Goal: Task Accomplishment & Management: Manage account settings

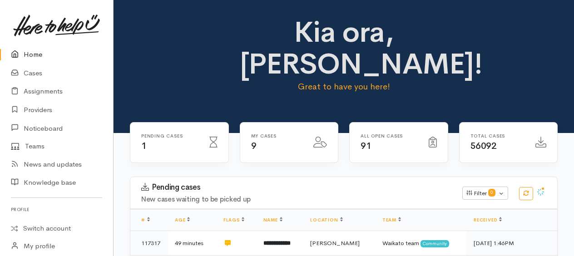
scroll to position [413, 0]
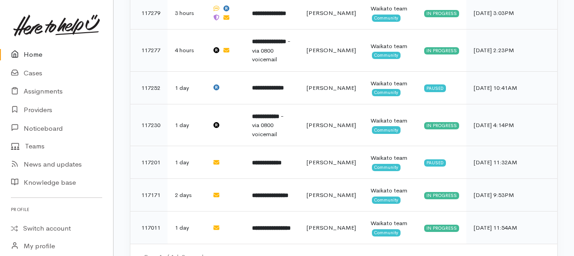
click at [34, 55] on link "Home" at bounding box center [56, 54] width 113 height 19
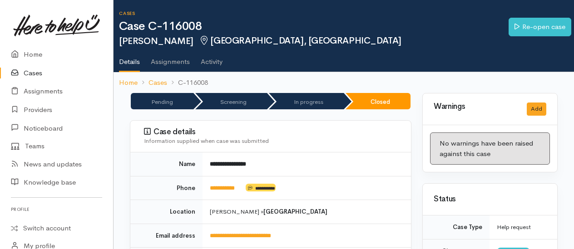
scroll to position [45, 0]
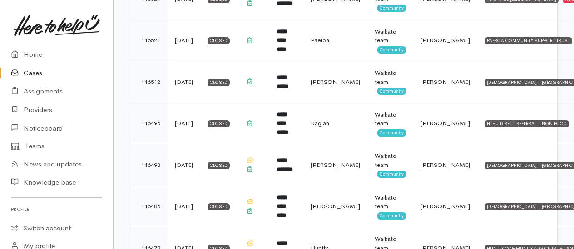
scroll to position [998, 0]
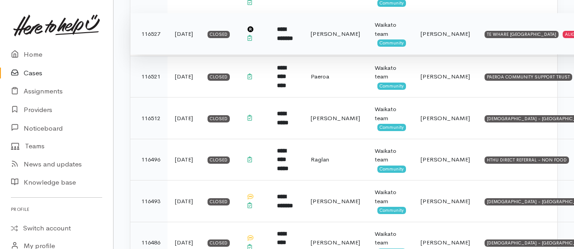
click at [293, 26] on b "**********" at bounding box center [285, 33] width 16 height 15
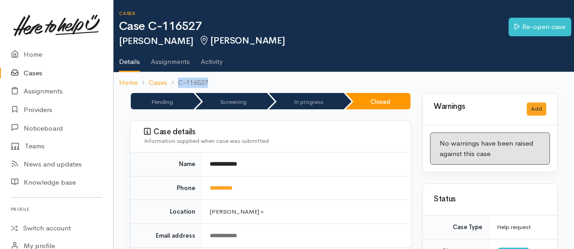
drag, startPoint x: 212, startPoint y: 81, endPoint x: 208, endPoint y: 81, distance: 4.6
click at [208, 81] on ol "Home Cases C-116527" at bounding box center [343, 82] width 449 height 21
drag, startPoint x: 208, startPoint y: 81, endPoint x: 202, endPoint y: 79, distance: 6.5
copy li "C-116527"
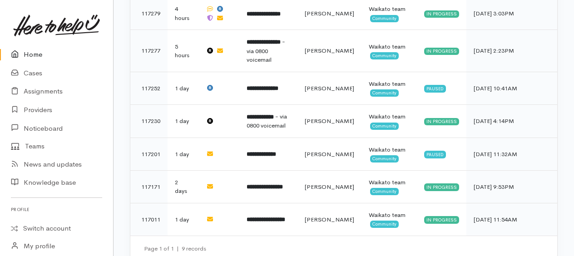
scroll to position [277, 0]
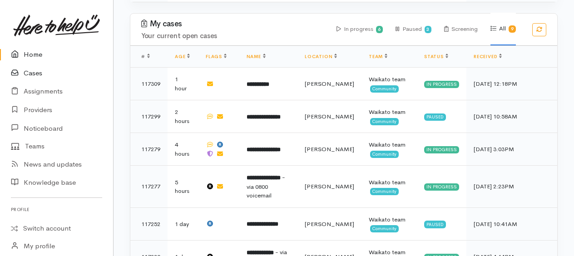
click at [34, 74] on link "Cases" at bounding box center [56, 73] width 113 height 19
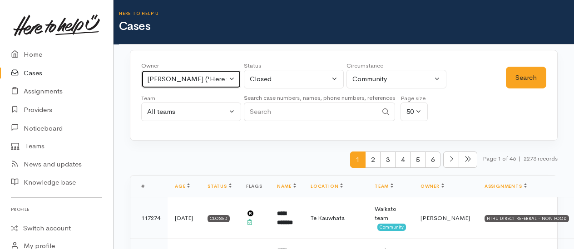
click at [208, 78] on div "Katarina Daly ('Here to help u')" at bounding box center [187, 79] width 80 height 10
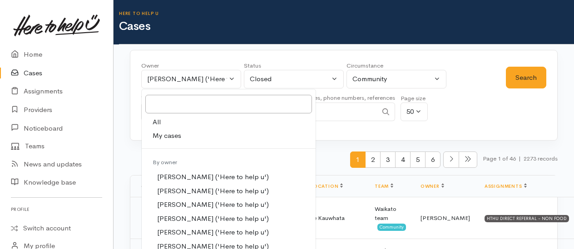
drag, startPoint x: 180, startPoint y: 138, endPoint x: 238, endPoint y: 125, distance: 59.8
click at [179, 138] on span "My cases" at bounding box center [166, 136] width 29 height 10
select select "1759"
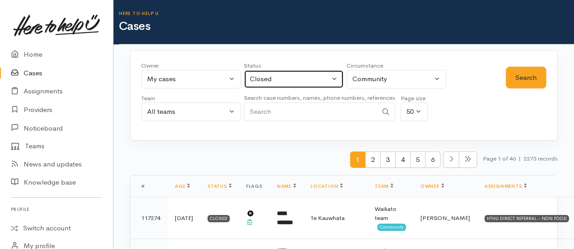
click at [327, 80] on div "Closed" at bounding box center [290, 79] width 80 height 10
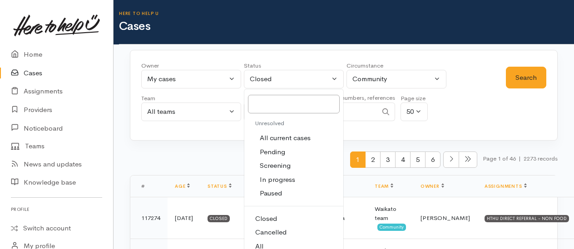
click at [270, 241] on link "All" at bounding box center [293, 247] width 99 height 14
select select "All"
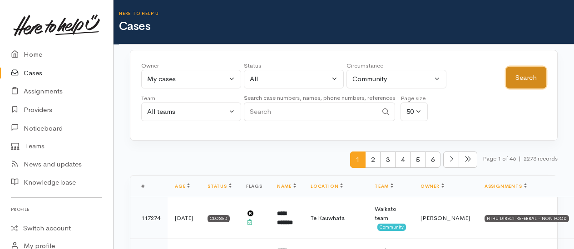
click at [513, 78] on button "Search" at bounding box center [526, 78] width 40 height 22
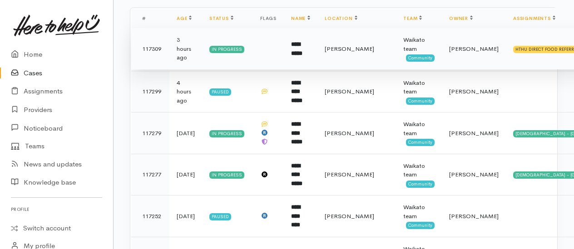
scroll to position [182, 0]
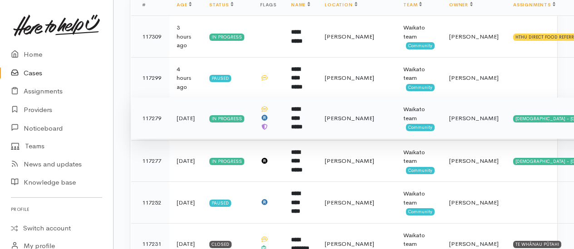
click at [302, 113] on b "**********" at bounding box center [296, 118] width 11 height 24
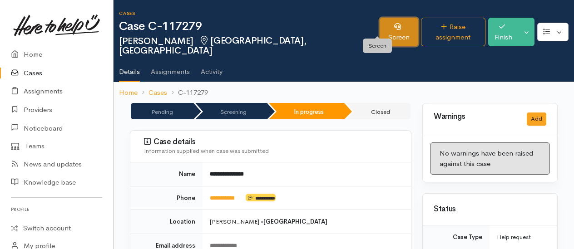
click at [379, 26] on link "Screen" at bounding box center [398, 32] width 39 height 29
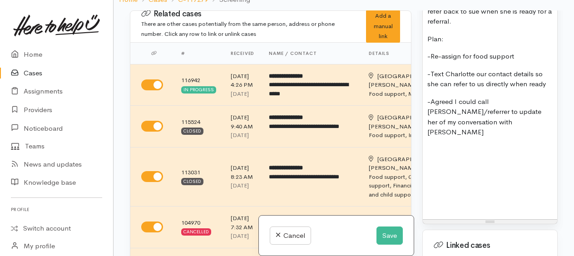
scroll to position [1815, 0]
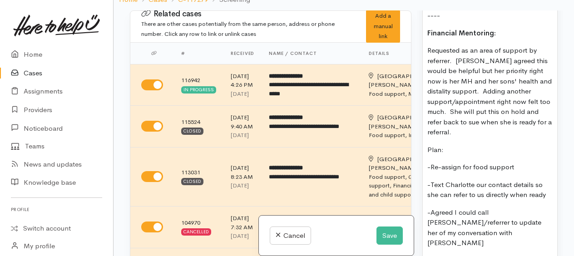
click at [468, 119] on p "Requested as an area of support by referrer. Charlotte agreed this would be hel…" at bounding box center [489, 91] width 125 height 92
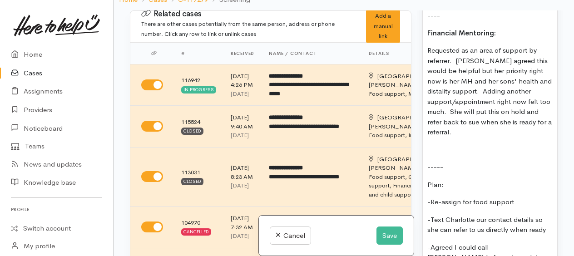
drag, startPoint x: 429, startPoint y: 171, endPoint x: 451, endPoint y: 173, distance: 22.4
click at [451, 180] on p "Plan:" at bounding box center [489, 185] width 125 height 10
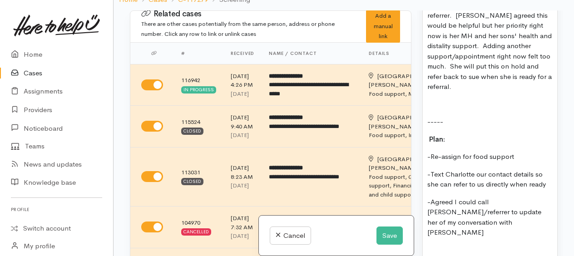
click at [546, 170] on p "-Text Charlotte our contact details so she can refer to us directly when ready" at bounding box center [489, 179] width 125 height 20
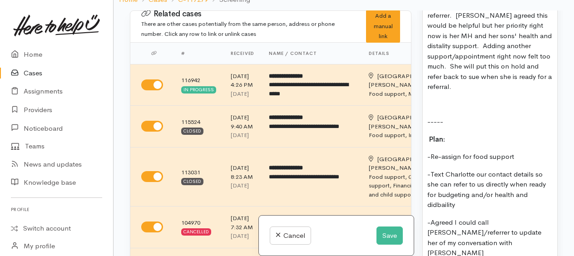
click at [437, 180] on p "-Text Charlotte our contact details so she can refer to us directly when ready …" at bounding box center [489, 189] width 125 height 41
click at [494, 192] on p "-Text Charlotte our contact details so she can refer to us directly when ready …" at bounding box center [489, 189] width 125 height 41
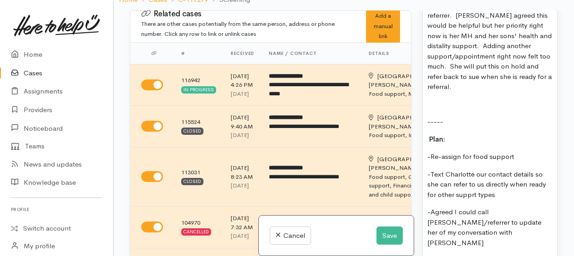
click at [469, 184] on p "-Text Charlotte our contact details so she can refer to us directly when ready …" at bounding box center [489, 184] width 125 height 31
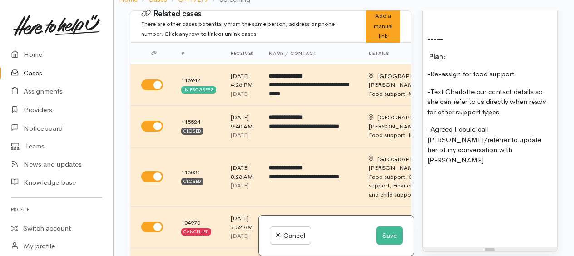
scroll to position [1952, 0]
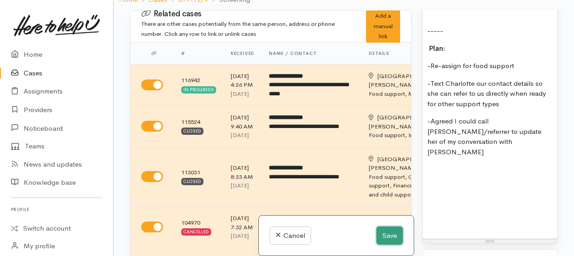
click at [380, 236] on button "Save" at bounding box center [389, 235] width 26 height 19
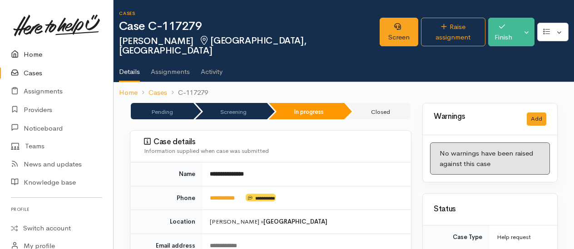
click at [33, 54] on link "Home" at bounding box center [56, 54] width 113 height 19
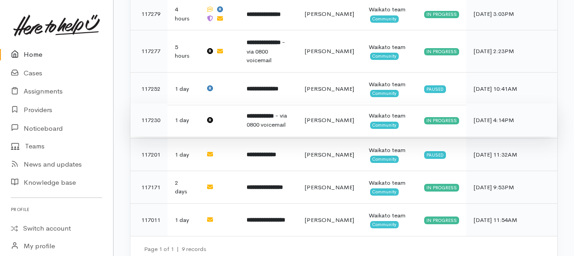
scroll to position [413, 0]
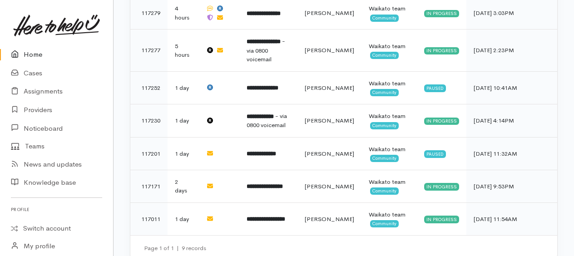
click at [41, 54] on link "Home" at bounding box center [56, 54] width 113 height 19
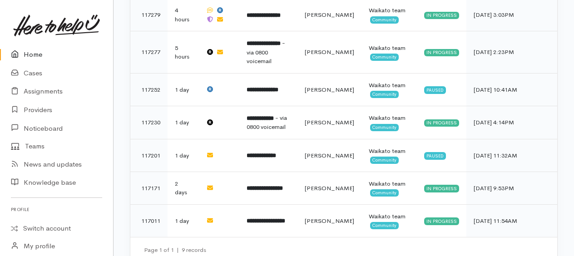
scroll to position [413, 0]
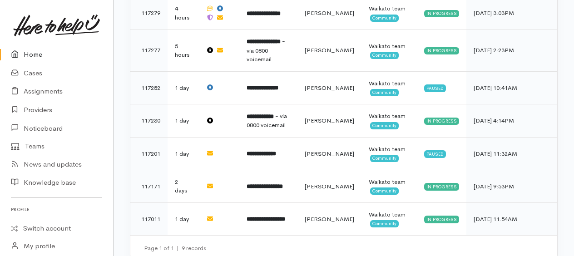
click at [44, 57] on link "Home" at bounding box center [56, 54] width 113 height 19
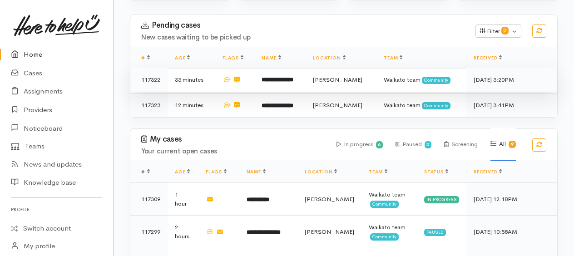
scroll to position [182, 0]
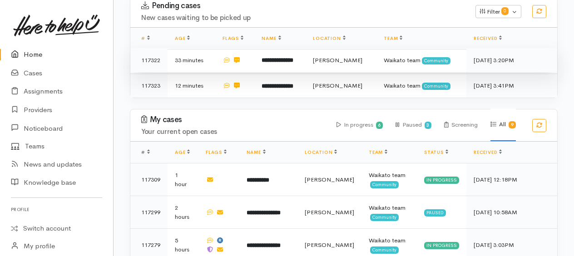
click at [275, 59] on b "**********" at bounding box center [277, 60] width 32 height 6
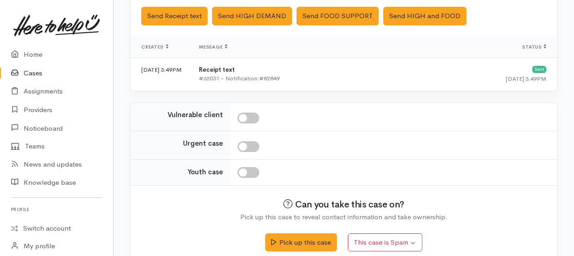
scroll to position [320, 0]
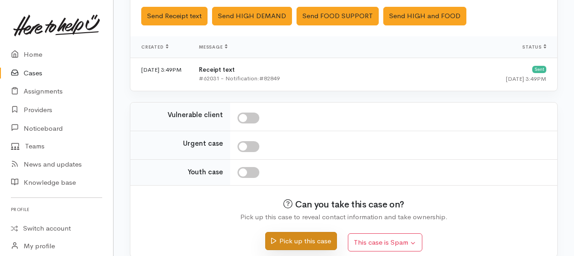
click at [303, 232] on button "Pick up this case" at bounding box center [300, 241] width 71 height 19
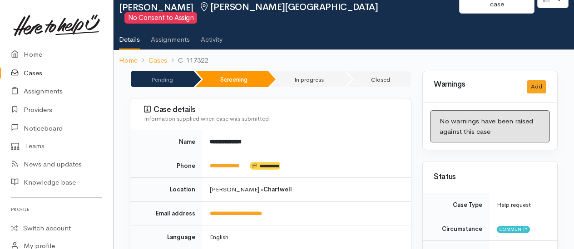
scroll to position [136, 0]
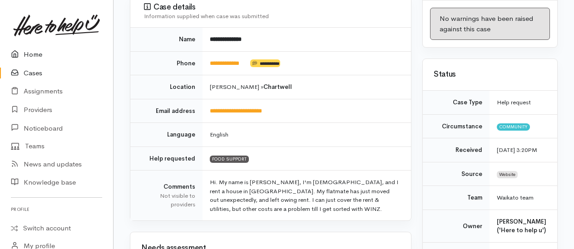
click at [33, 52] on link "Home" at bounding box center [56, 54] width 113 height 19
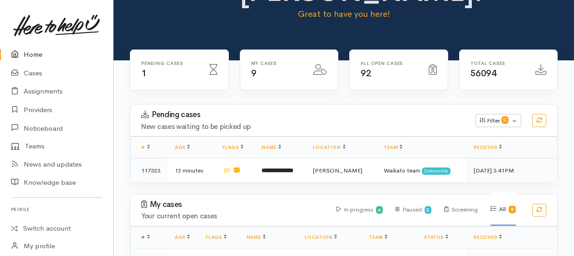
scroll to position [91, 0]
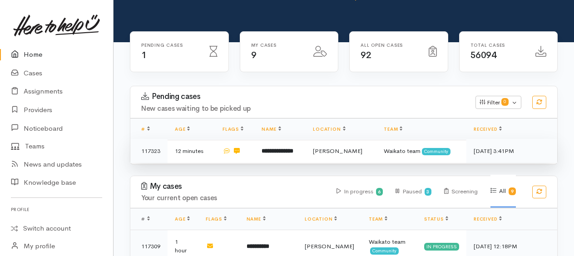
click at [282, 149] on b "**********" at bounding box center [277, 151] width 32 height 6
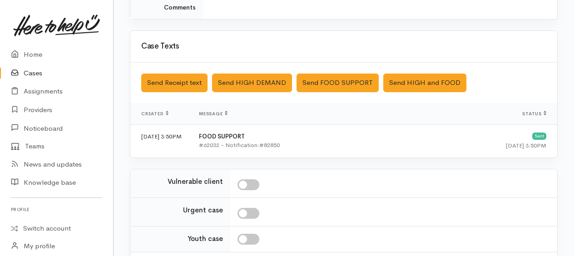
scroll to position [311, 0]
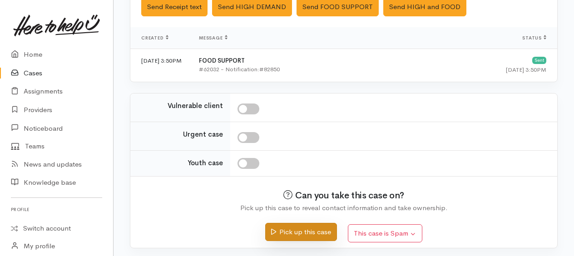
click at [302, 230] on button "Pick up this case" at bounding box center [300, 232] width 71 height 19
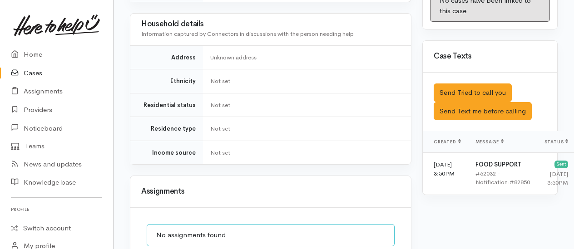
scroll to position [550, 0]
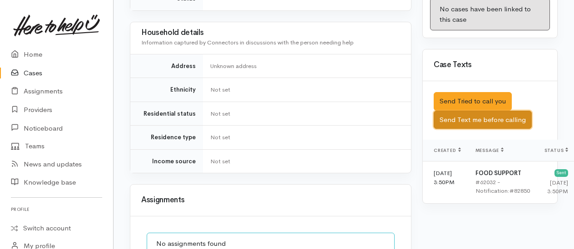
click at [476, 111] on button "Send Text me before calling" at bounding box center [482, 120] width 98 height 19
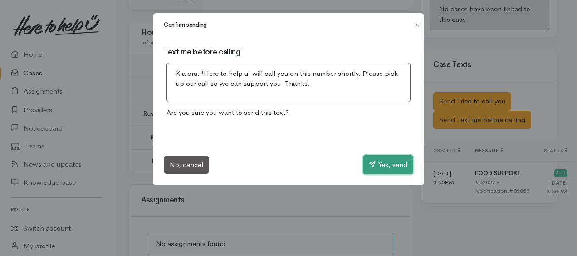
click at [389, 167] on button "Yes, send" at bounding box center [388, 164] width 50 height 19
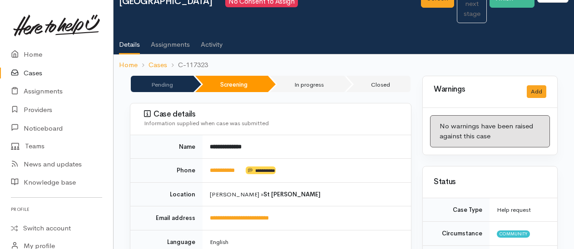
scroll to position [0, 0]
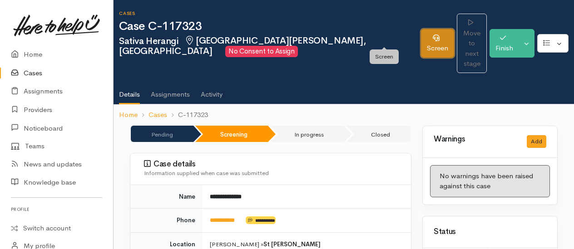
click at [421, 36] on link "Screen" at bounding box center [437, 43] width 33 height 29
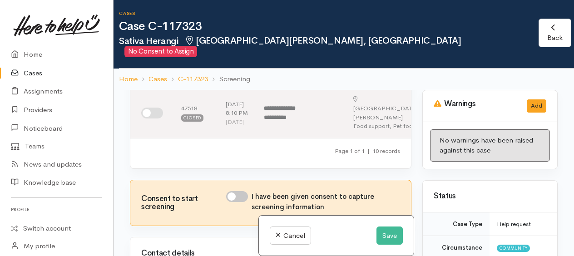
scroll to position [681, 0]
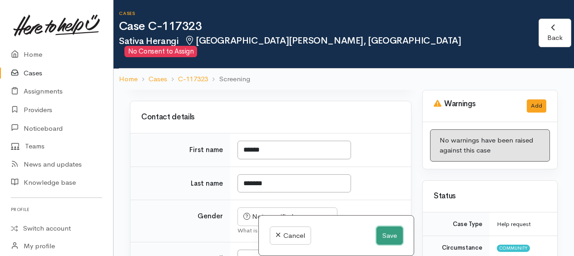
click at [389, 234] on button "Save" at bounding box center [389, 235] width 26 height 19
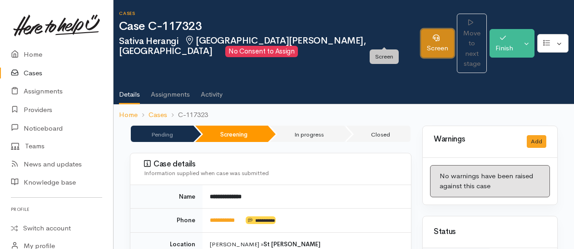
click at [421, 34] on link "Screen" at bounding box center [437, 43] width 33 height 29
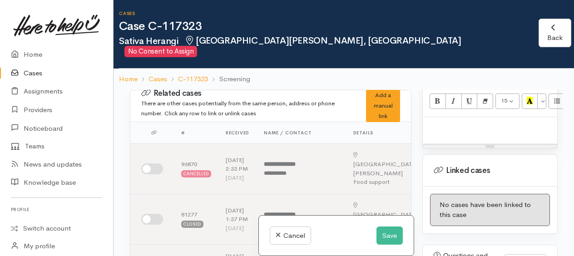
scroll to position [545, 0]
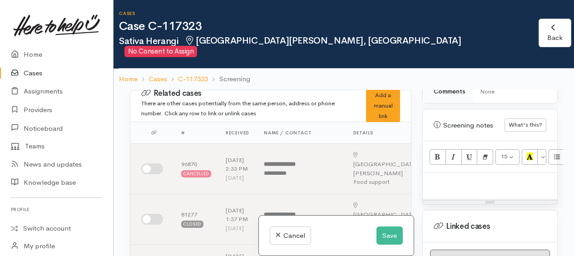
click at [461, 177] on p at bounding box center [489, 182] width 125 height 10
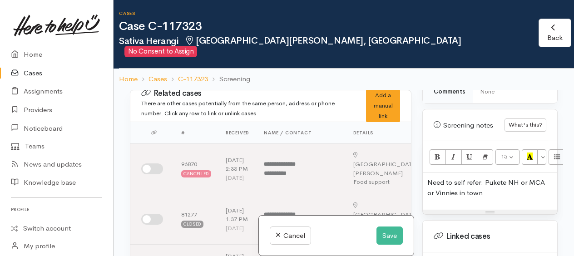
click at [495, 186] on p "Need to self refer: Pukete NH or MCA or Vinnies in town" at bounding box center [489, 187] width 125 height 20
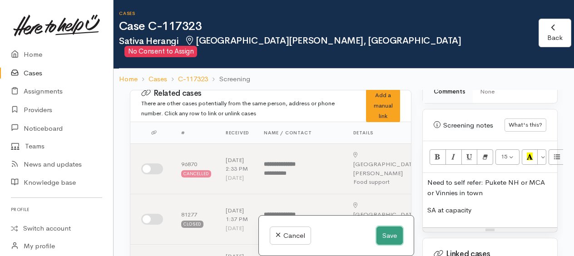
click at [393, 239] on button "Save" at bounding box center [389, 235] width 26 height 19
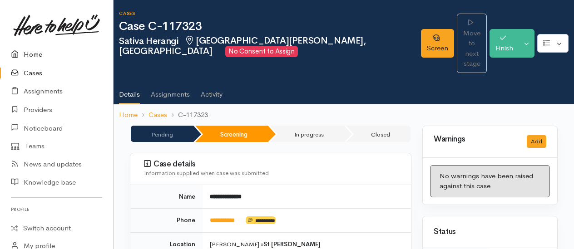
click at [32, 57] on link "Home" at bounding box center [56, 54] width 113 height 19
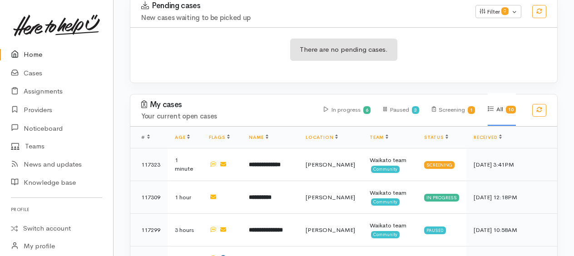
scroll to position [227, 0]
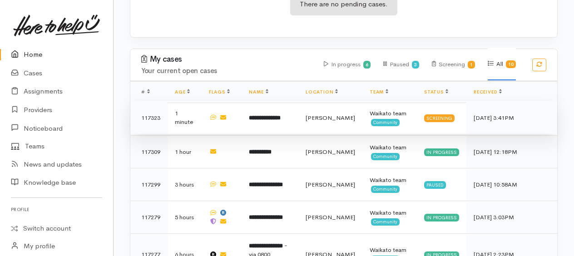
click at [274, 117] on b "**********" at bounding box center [265, 118] width 32 height 6
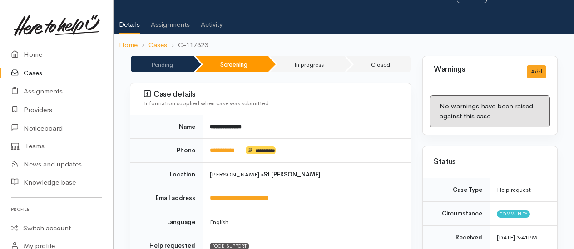
scroll to position [136, 0]
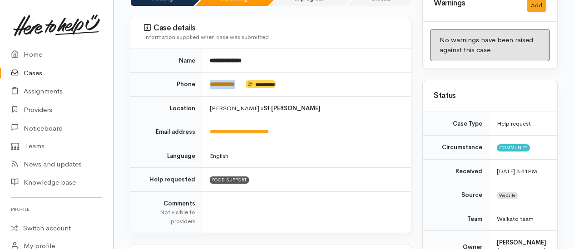
drag, startPoint x: 245, startPoint y: 60, endPoint x: 211, endPoint y: 59, distance: 34.5
click at [211, 73] on td "**********" at bounding box center [306, 85] width 208 height 24
copy td "**********"
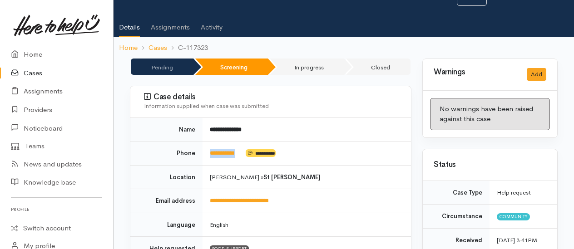
scroll to position [0, 0]
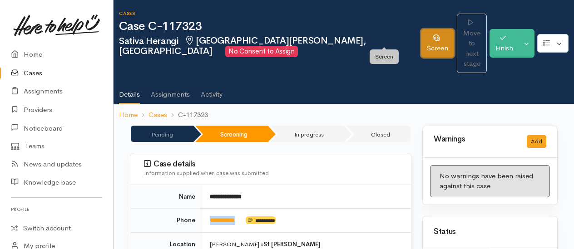
click at [421, 31] on link "Screen" at bounding box center [437, 43] width 33 height 29
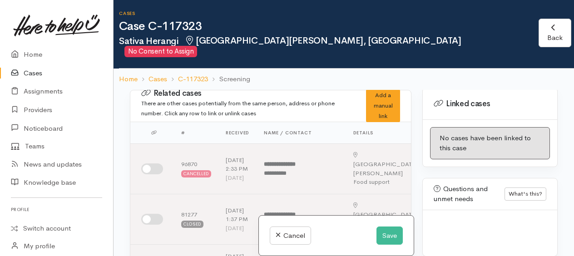
scroll to position [570, 0]
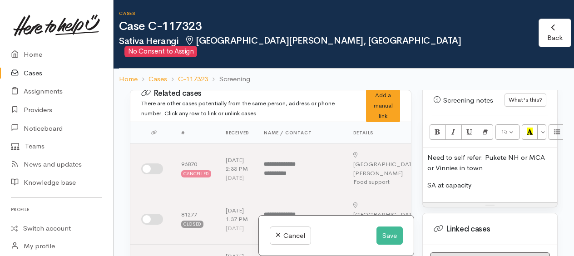
click at [498, 180] on p "SA at capacity" at bounding box center [489, 185] width 125 height 10
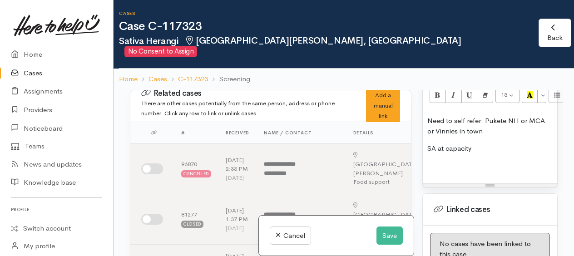
scroll to position [615, 0]
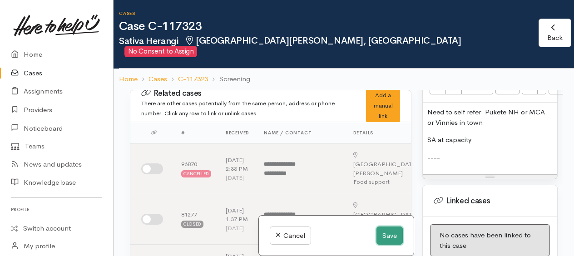
click at [385, 237] on button "Save" at bounding box center [389, 235] width 26 height 19
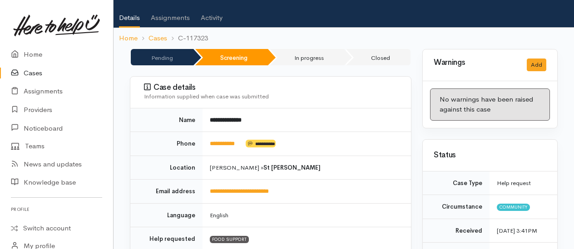
scroll to position [91, 0]
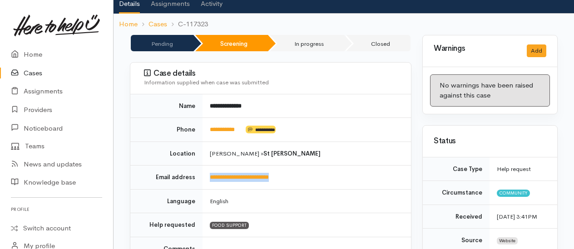
drag, startPoint x: 294, startPoint y: 154, endPoint x: 208, endPoint y: 152, distance: 86.2
click at [208, 166] on td "**********" at bounding box center [306, 178] width 208 height 24
drag, startPoint x: 208, startPoint y: 152, endPoint x: 214, endPoint y: 154, distance: 6.2
copy link "**********"
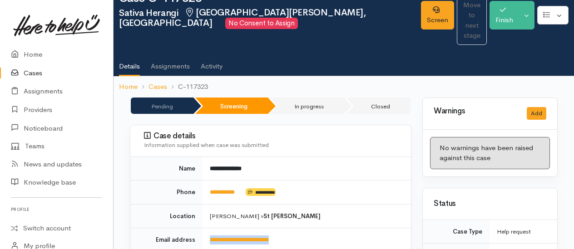
scroll to position [0, 0]
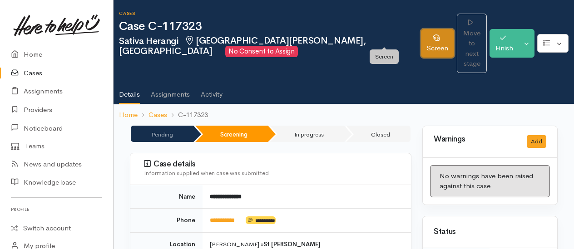
click at [421, 34] on link "Screen" at bounding box center [437, 43] width 33 height 29
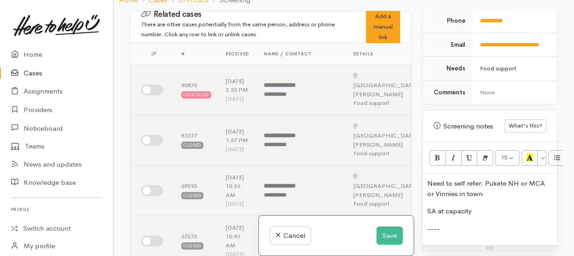
scroll to position [496, 0]
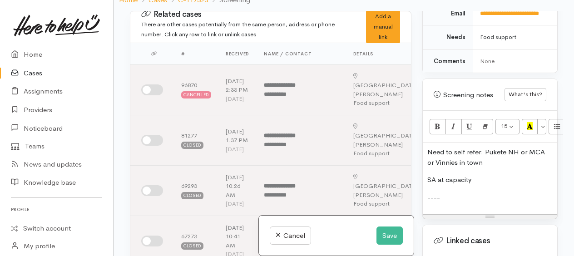
click at [426, 146] on div "Need to self refer: Pukete NH or MCA or Vinnies in town SA at capacity ----" at bounding box center [490, 179] width 134 height 72
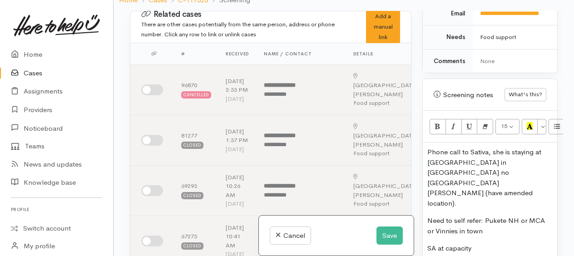
click at [522, 169] on p "Phone call to Sativa, she is staying at [GEOGRAPHIC_DATA] in [GEOGRAPHIC_DATA] …" at bounding box center [489, 177] width 125 height 61
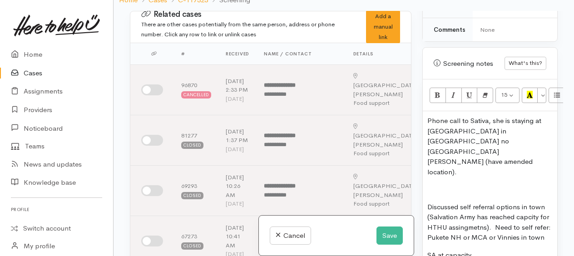
scroll to position [541, 0]
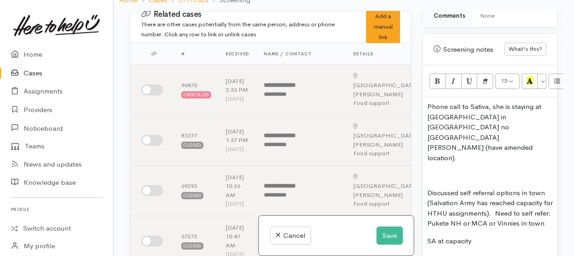
click at [503, 188] on p "Discussed self referral options in town (Salvation Army has reached capacity fo…" at bounding box center [489, 208] width 125 height 41
drag, startPoint x: 521, startPoint y: 187, endPoint x: 529, endPoint y: 217, distance: 31.3
click at [529, 217] on div "Phone call to Sativa, she is staying at alpha Motel in Whitora no St Andrews (h…" at bounding box center [490, 196] width 134 height 199
click at [495, 236] on p "Sativa not seeking nay other supprt type right now." at bounding box center [489, 246] width 125 height 20
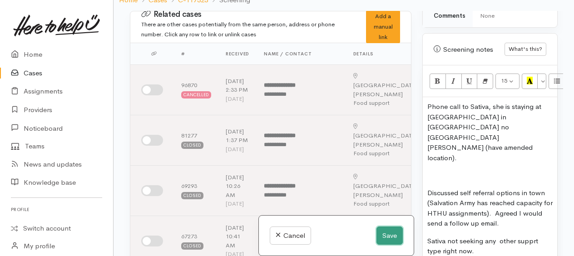
click at [390, 233] on button "Save" at bounding box center [389, 235] width 26 height 19
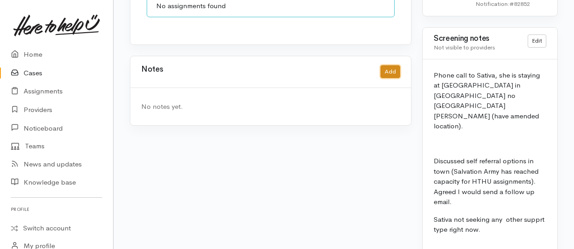
click at [388, 65] on button "Add" at bounding box center [390, 71] width 20 height 13
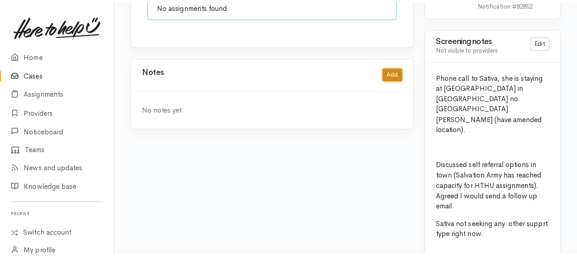
scroll to position [781, 0]
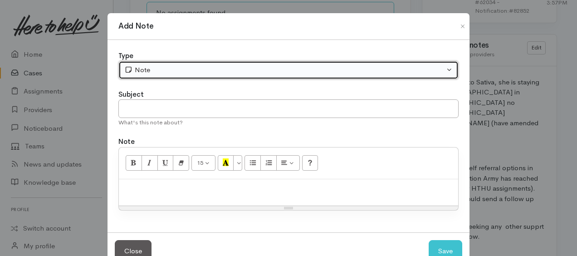
drag, startPoint x: 204, startPoint y: 69, endPoint x: 139, endPoint y: 74, distance: 64.6
click at [139, 74] on div "Note" at bounding box center [284, 70] width 320 height 10
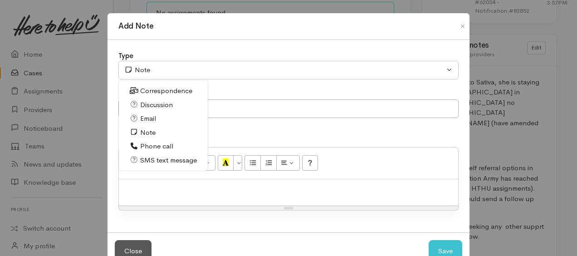
drag, startPoint x: 146, startPoint y: 146, endPoint x: 146, endPoint y: 154, distance: 7.7
click at [146, 146] on span "Phone call" at bounding box center [156, 146] width 33 height 10
select select "3"
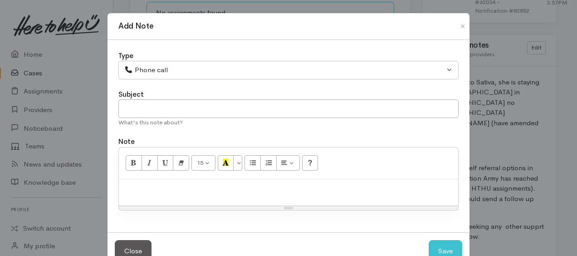
click at [146, 184] on p at bounding box center [288, 189] width 330 height 10
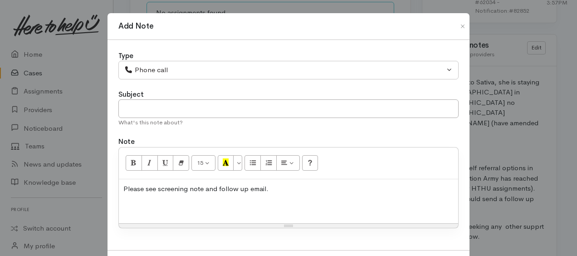
click at [283, 193] on div "Please see screening note and follow up email." at bounding box center [288, 201] width 339 height 44
click at [277, 188] on p "Please see screening note and follow up email." at bounding box center [288, 189] width 330 height 10
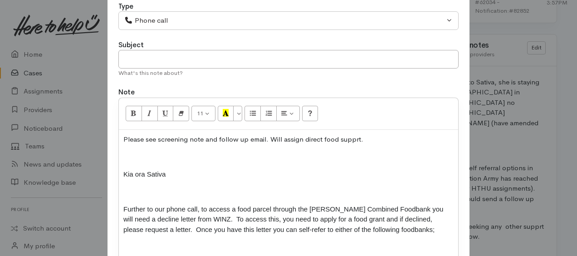
scroll to position [0, 0]
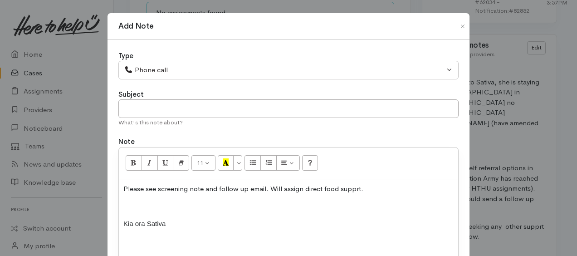
click at [354, 187] on p "Please see screening note and follow up email. Will assign direct food supprt." at bounding box center [288, 189] width 330 height 10
click at [137, 206] on p at bounding box center [288, 206] width 330 height 10
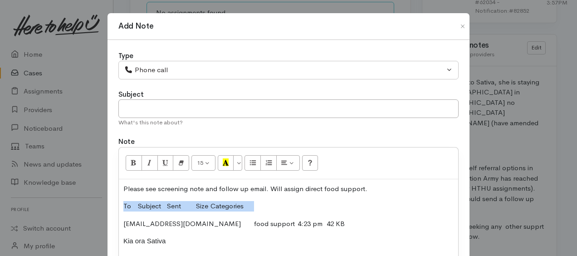
drag, startPoint x: 120, startPoint y: 202, endPoint x: 310, endPoint y: 195, distance: 189.4
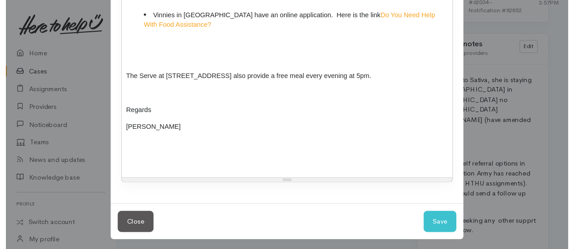
scroll to position [418, 0]
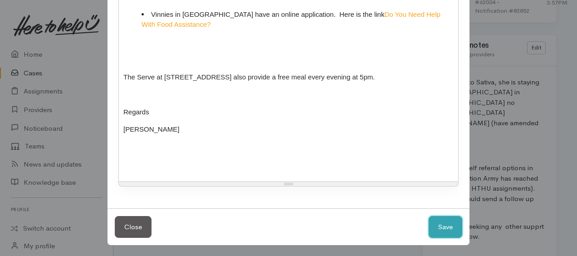
click at [444, 221] on button "Save" at bounding box center [446, 227] width 34 height 22
select select "1"
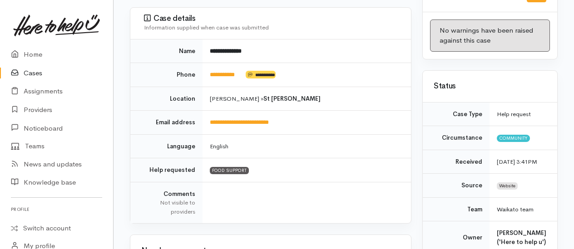
scroll to position [0, 0]
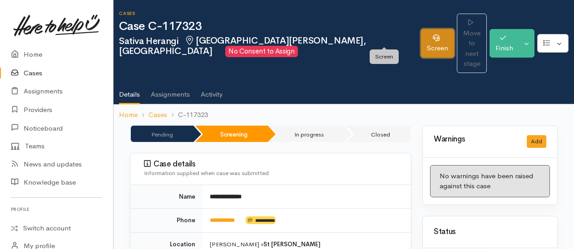
drag, startPoint x: 373, startPoint y: 33, endPoint x: 372, endPoint y: 39, distance: 6.5
click at [421, 33] on link "Screen" at bounding box center [437, 43] width 33 height 29
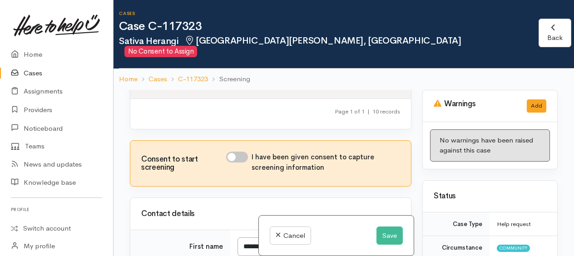
scroll to position [590, 0]
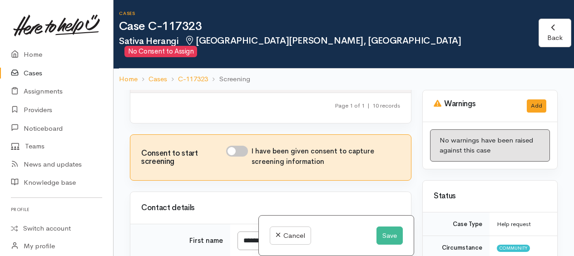
click at [232, 157] on input "I have been given consent to capture screening information" at bounding box center [237, 151] width 22 height 11
checkbox input "true"
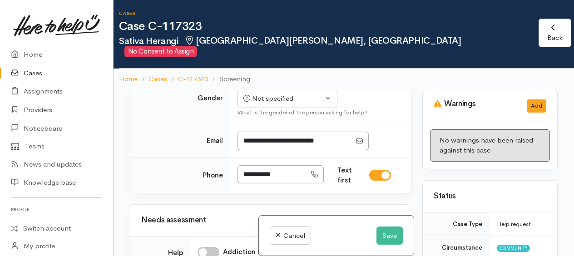
scroll to position [817, 0]
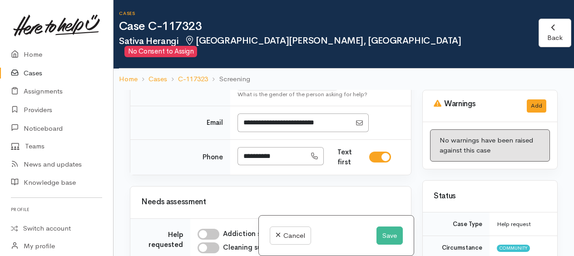
click at [278, 86] on div "Not specified" at bounding box center [283, 80] width 80 height 10
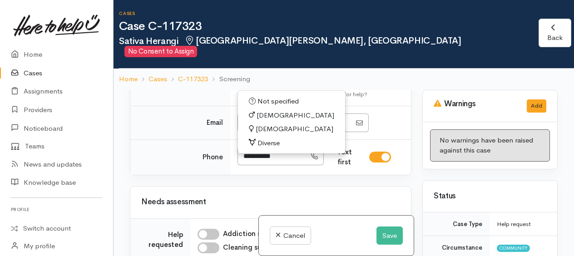
click at [261, 134] on span "[DEMOGRAPHIC_DATA]" at bounding box center [295, 129] width 78 height 10
select select "[DEMOGRAPHIC_DATA]"
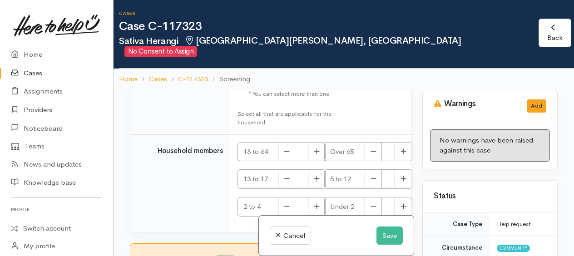
scroll to position [2243, 0]
click at [219, 255] on input "I have been given consent to get help and share this information with appropria…" at bounding box center [225, 260] width 22 height 11
checkbox input "true"
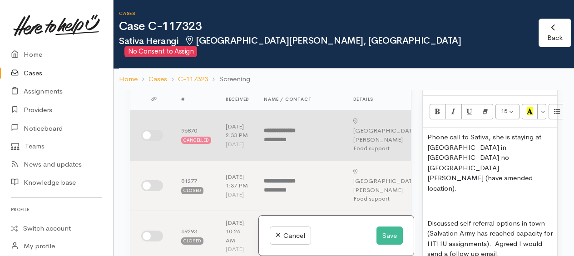
scroll to position [45, 0]
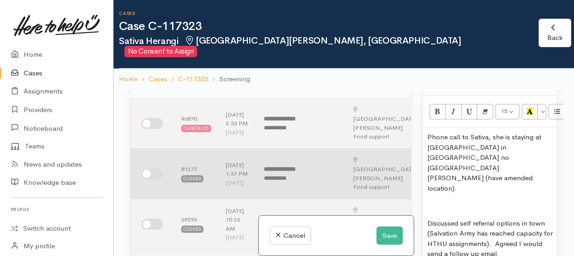
drag, startPoint x: 144, startPoint y: 163, endPoint x: 151, endPoint y: 146, distance: 18.5
click at [145, 168] on input "checkbox" at bounding box center [152, 173] width 22 height 11
checkbox input "true"
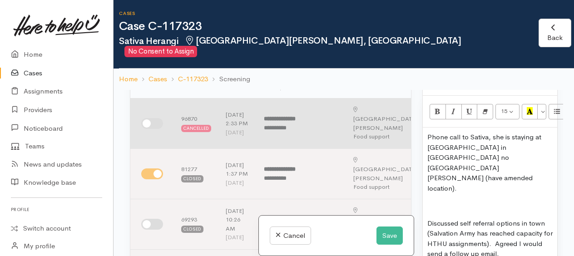
click at [148, 118] on input "checkbox" at bounding box center [152, 123] width 22 height 11
checkbox input "true"
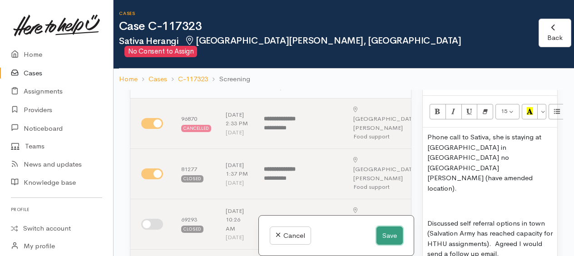
click at [394, 235] on button "Save" at bounding box center [389, 235] width 26 height 19
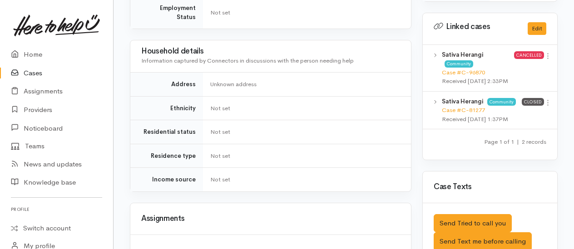
scroll to position [499, 0]
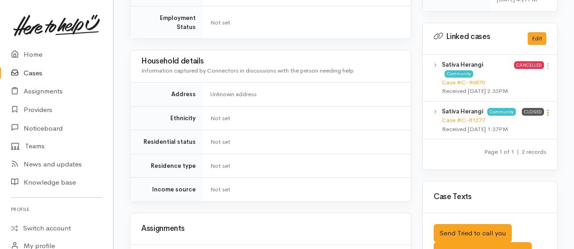
click at [548, 117] on icon at bounding box center [548, 113] width 8 height 8
click at [507, 138] on link "View case" at bounding box center [515, 130] width 72 height 14
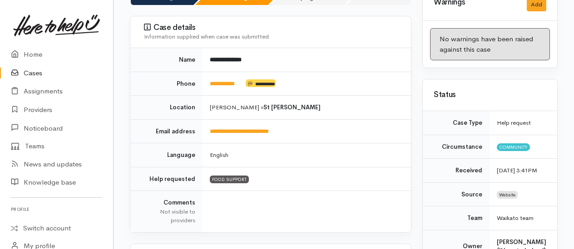
scroll to position [0, 0]
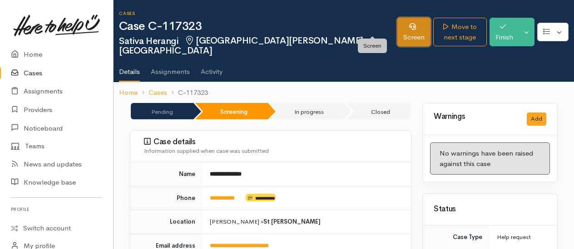
click at [397, 29] on link "Screen" at bounding box center [413, 32] width 33 height 29
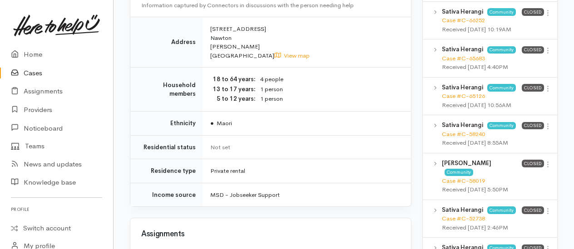
scroll to position [726, 0]
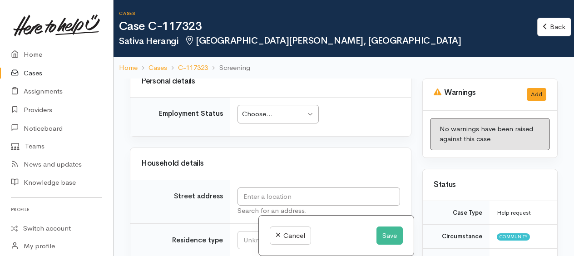
scroll to position [1538, 0]
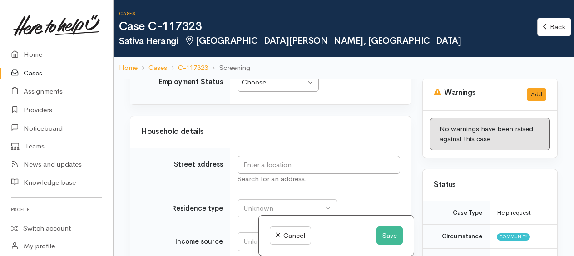
drag, startPoint x: 269, startPoint y: 107, endPoint x: 269, endPoint y: 115, distance: 8.2
click at [269, 88] on div "Choose..." at bounding box center [274, 82] width 64 height 10
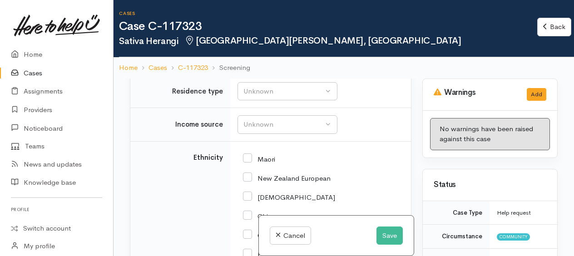
scroll to position [1667, 0]
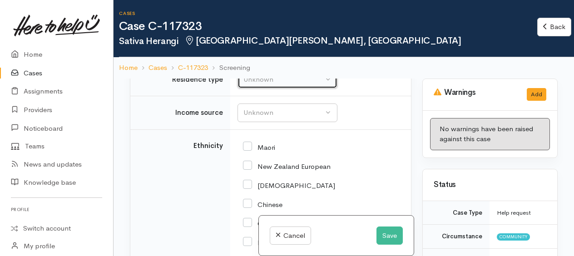
click at [246, 85] on div "Unknown" at bounding box center [283, 79] width 80 height 10
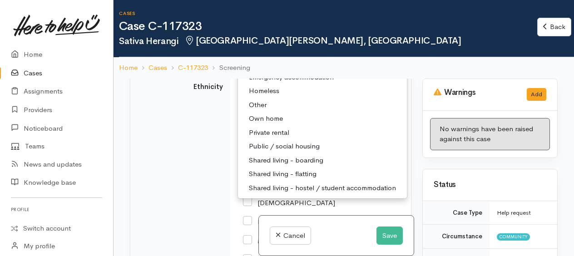
scroll to position [1712, 0]
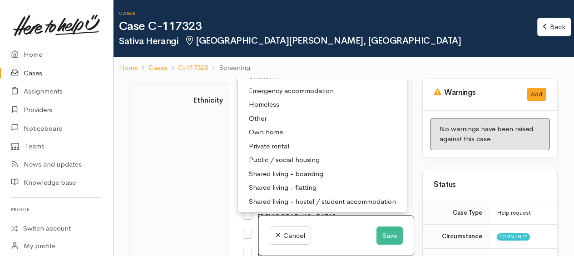
click at [263, 96] on span "Emergency accommodation" at bounding box center [291, 91] width 85 height 10
select select "7"
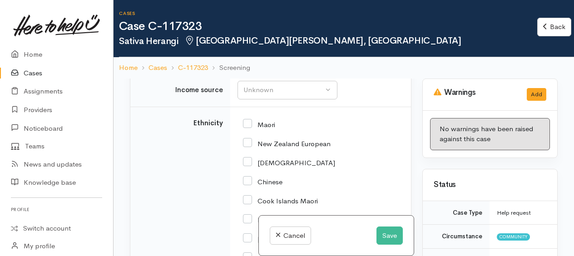
scroll to position [1701, 0]
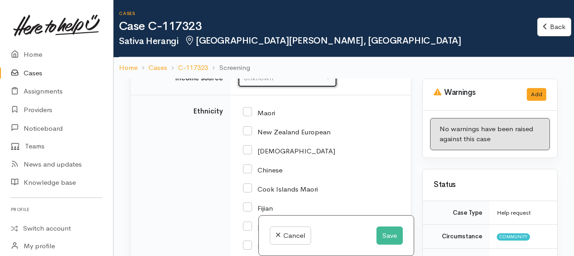
click at [259, 84] on div "Unknown" at bounding box center [283, 78] width 80 height 10
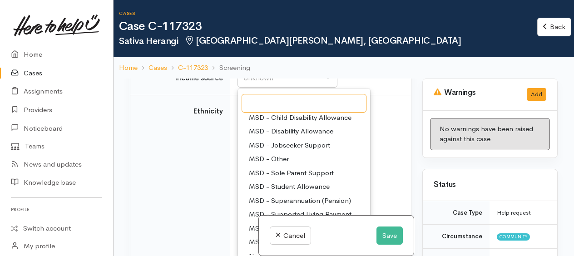
scroll to position [45, 0]
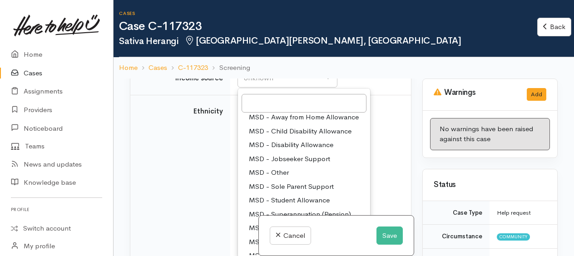
drag, startPoint x: 282, startPoint y: 182, endPoint x: 281, endPoint y: 177, distance: 5.1
click at [282, 164] on span "MSD - Jobseeker Support" at bounding box center [289, 159] width 81 height 10
select select "4"
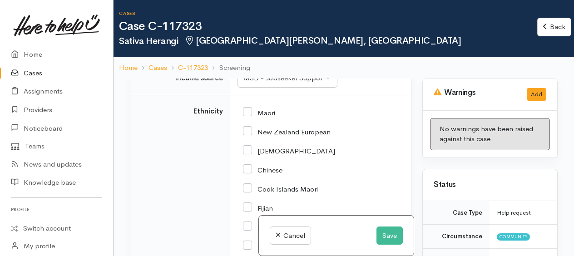
click at [252, 122] on div "Maori" at bounding box center [319, 112] width 152 height 19
click at [244, 116] on input "Maori" at bounding box center [259, 112] width 32 height 8
checkbox input "true"
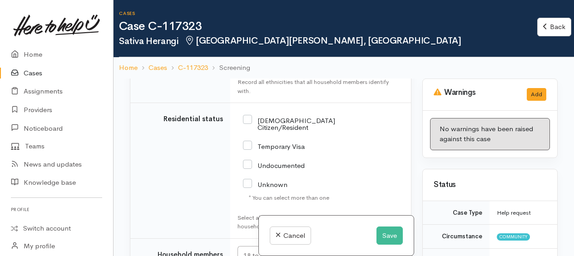
scroll to position [2110, 0]
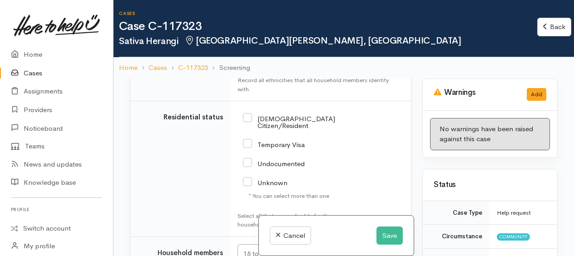
click at [251, 129] on input "[DEMOGRAPHIC_DATA] Citizen/Resident" at bounding box center [289, 121] width 92 height 15
checkbox input "true"
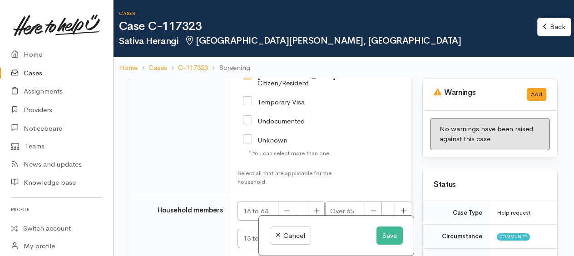
scroll to position [2200, 0]
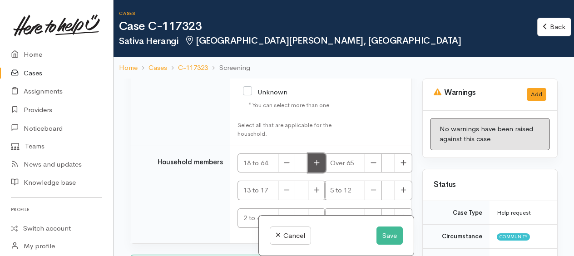
click at [318, 166] on icon "button" at bounding box center [317, 162] width 6 height 7
type input "1"
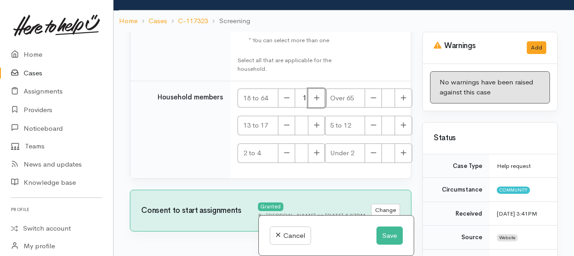
scroll to position [78, 0]
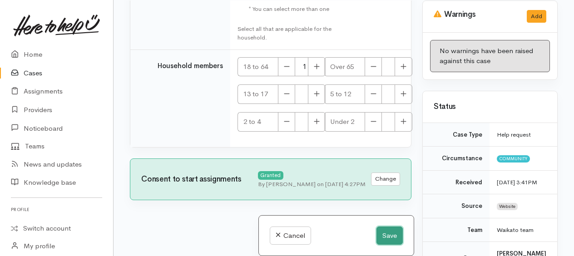
click at [392, 235] on button "Save" at bounding box center [389, 235] width 26 height 19
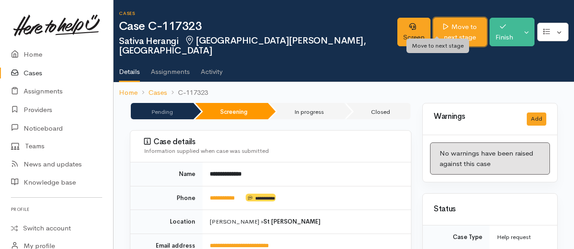
click at [434, 28] on link "Move to next stage" at bounding box center [460, 32] width 54 height 29
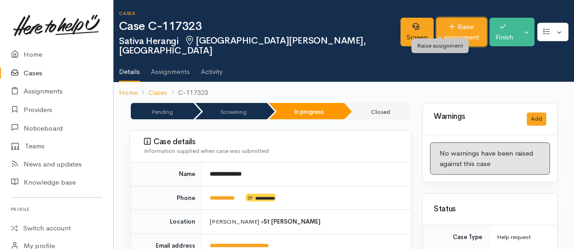
click at [436, 29] on link "Raise assignment" at bounding box center [461, 32] width 50 height 29
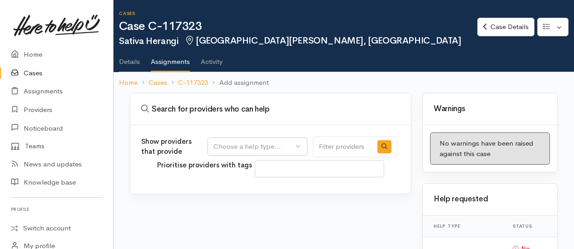
select select
click at [296, 139] on button "Choose a help type..." at bounding box center [257, 147] width 100 height 19
click at [245, 190] on span "Food support" at bounding box center [240, 190] width 42 height 10
select select "3"
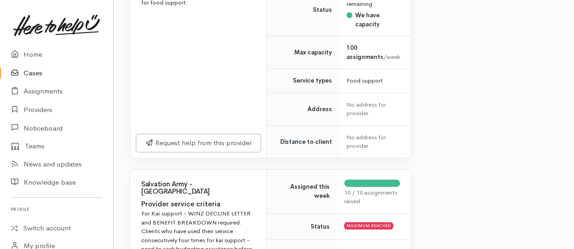
scroll to position [1044, 0]
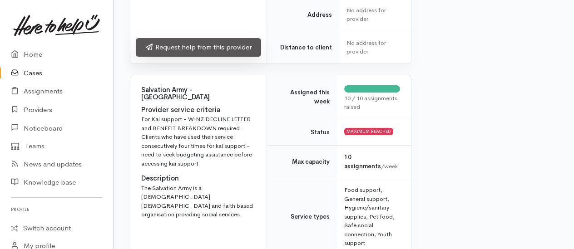
click at [202, 57] on link "Request help from this provider" at bounding box center [198, 47] width 125 height 19
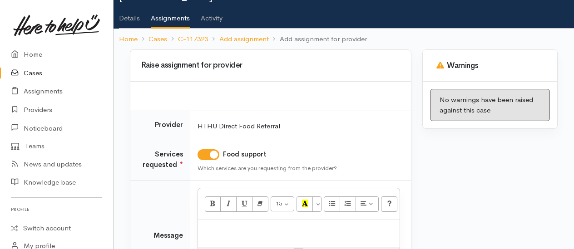
scroll to position [131, 0]
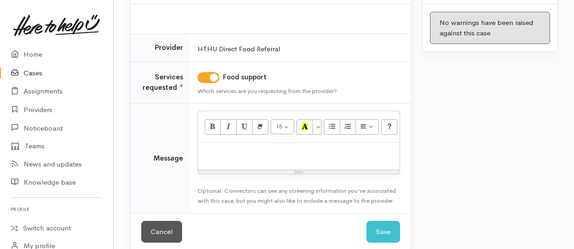
click at [240, 147] on div at bounding box center [299, 156] width 202 height 27
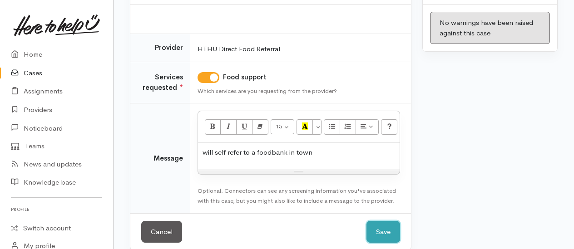
click at [375, 221] on button "Save" at bounding box center [383, 232] width 34 height 22
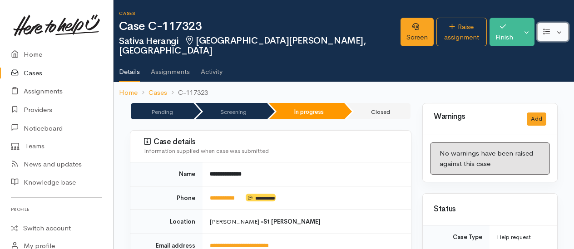
click at [558, 34] on button "button" at bounding box center [552, 32] width 31 height 19
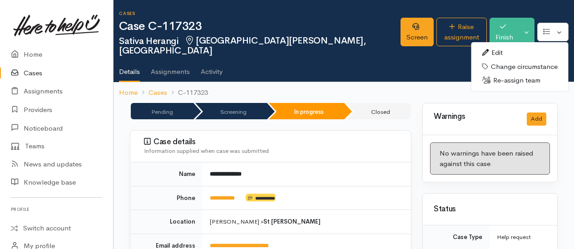
click at [497, 47] on link "Edit" at bounding box center [519, 53] width 97 height 14
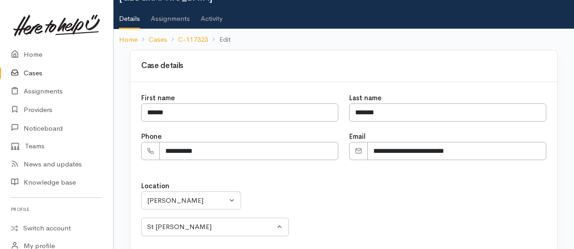
scroll to position [91, 0]
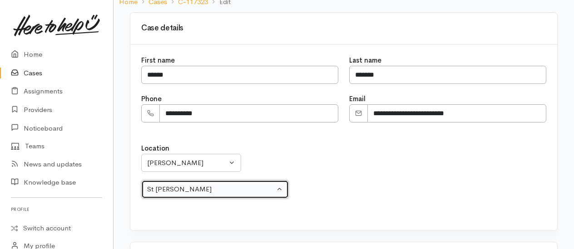
click at [191, 184] on div "St Andrews" at bounding box center [211, 189] width 128 height 10
select select "38"
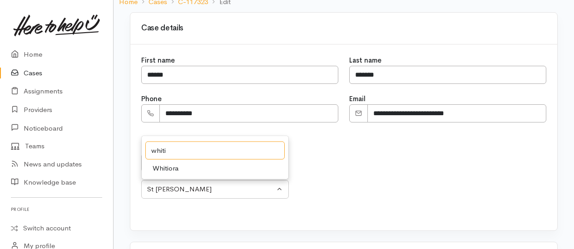
type input "whiti"
click at [181, 162] on link "Whitiora" at bounding box center [215, 169] width 147 height 14
select select "48"
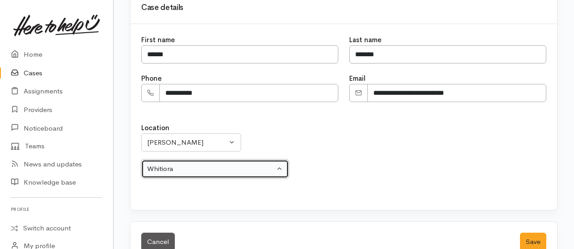
scroll to position [123, 0]
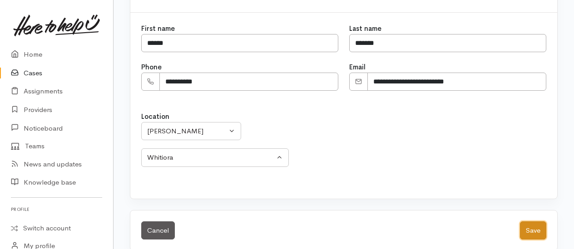
click at [534, 222] on button "Save" at bounding box center [533, 230] width 26 height 19
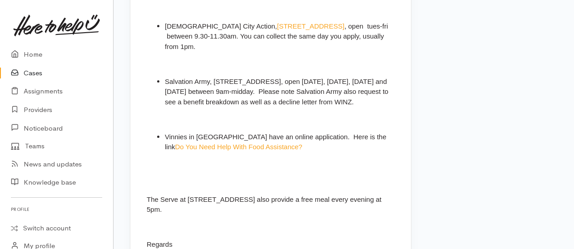
scroll to position [1247, 0]
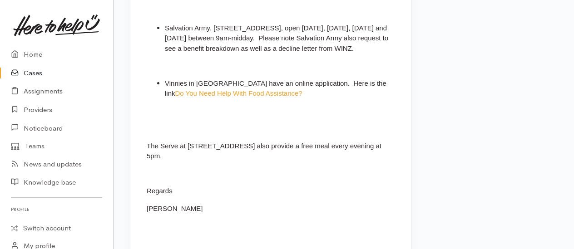
click at [37, 76] on link "Cases" at bounding box center [56, 73] width 113 height 19
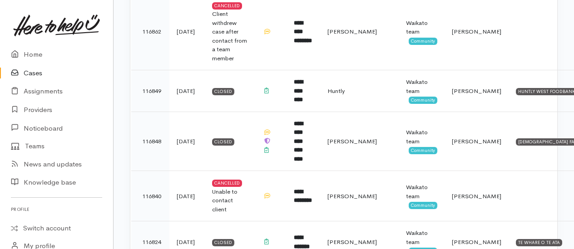
scroll to position [1815, 0]
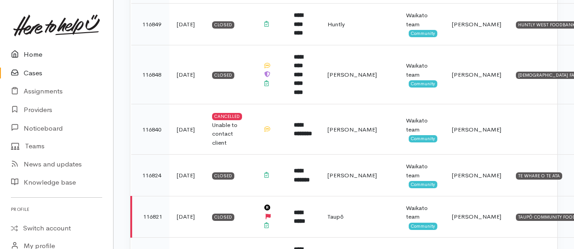
click at [35, 54] on link "Home" at bounding box center [56, 54] width 113 height 19
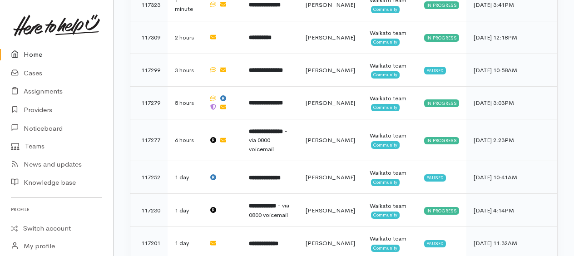
scroll to position [432, 0]
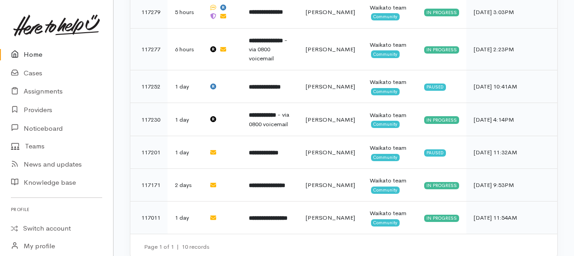
click at [35, 57] on link "Home" at bounding box center [56, 54] width 113 height 19
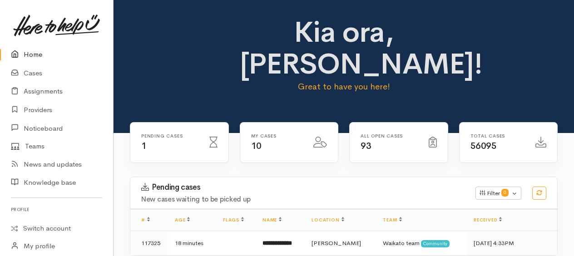
scroll to position [182, 0]
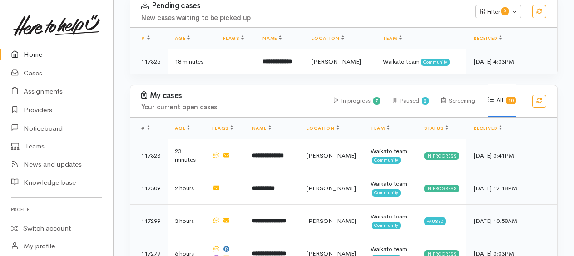
click at [32, 54] on link "Home" at bounding box center [56, 54] width 113 height 19
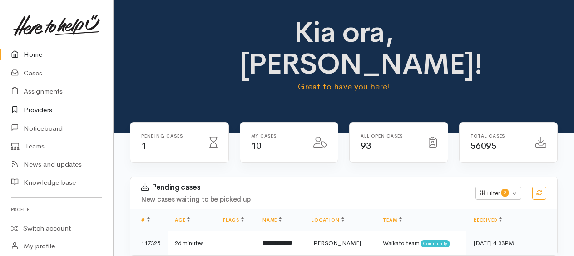
click at [44, 112] on link "Providers" at bounding box center [56, 110] width 113 height 19
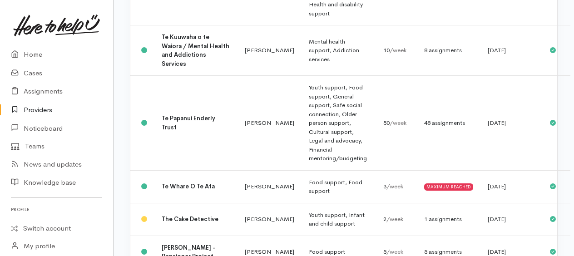
scroll to position [1407, 0]
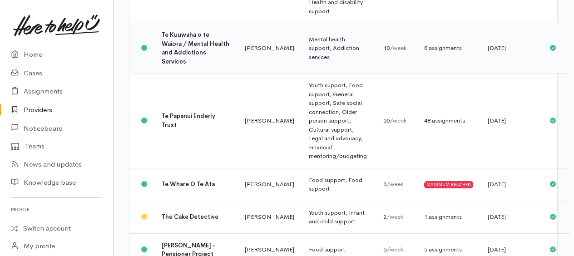
click at [424, 53] on div "8 assignments" at bounding box center [448, 48] width 49 height 9
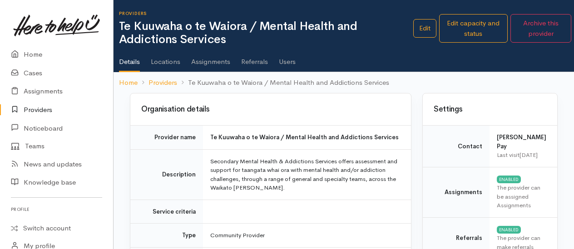
click at [210, 59] on link "Assignments" at bounding box center [210, 58] width 39 height 25
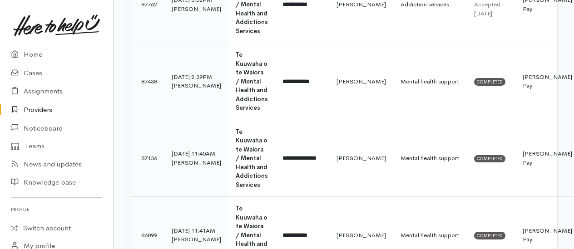
scroll to position [499, 0]
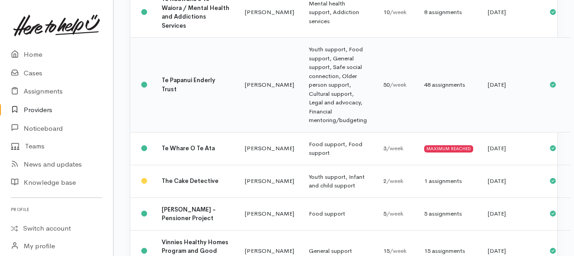
scroll to position [1543, 0]
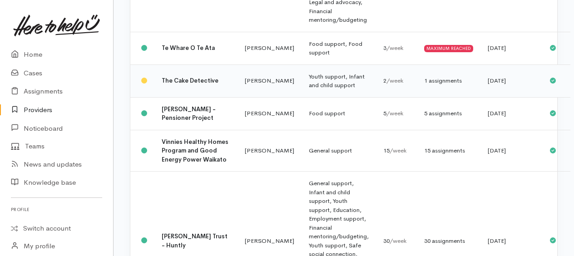
click at [424, 85] on div "1 assignments" at bounding box center [448, 80] width 49 height 9
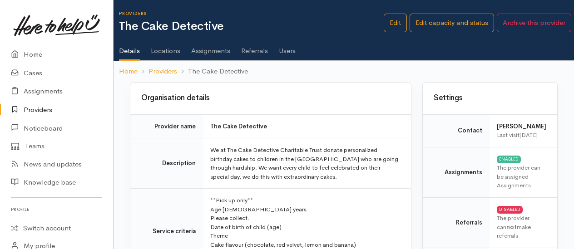
click at [204, 52] on link "Assignments" at bounding box center [210, 47] width 39 height 25
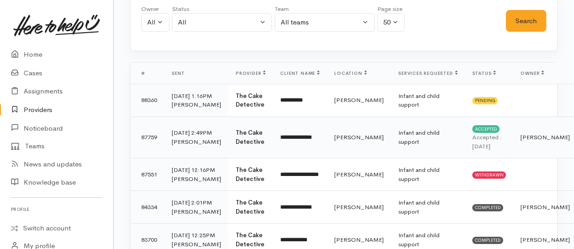
scroll to position [91, 0]
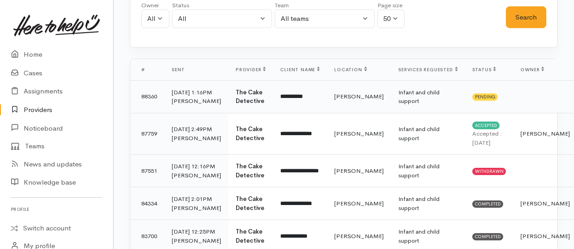
click at [391, 99] on td "Infant and child support" at bounding box center [428, 96] width 74 height 33
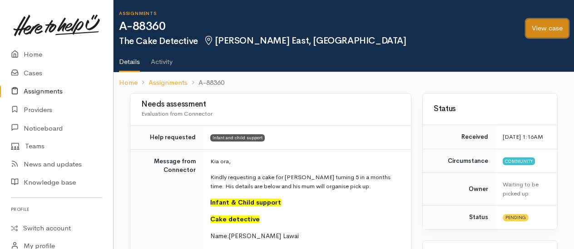
click at [545, 34] on link "View case" at bounding box center [547, 28] width 43 height 19
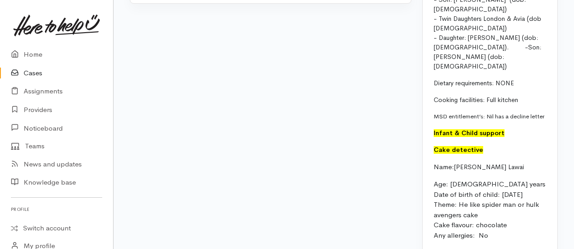
scroll to position [1908, 0]
